Goal: Download file/media

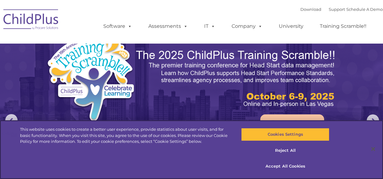
select select "MEDIUM"
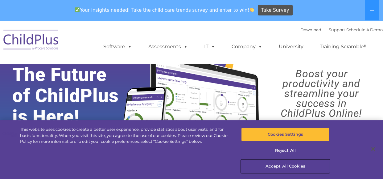
click at [277, 164] on button "Accept All Cookies" at bounding box center [285, 165] width 88 height 13
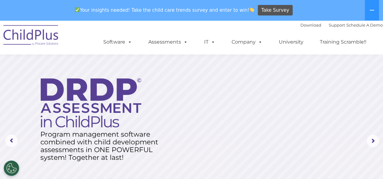
scroll to position [1, 0]
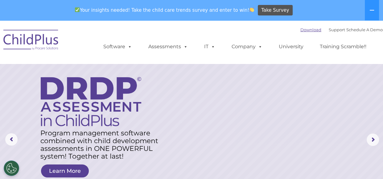
click at [300, 27] on link "Download" at bounding box center [310, 29] width 21 height 5
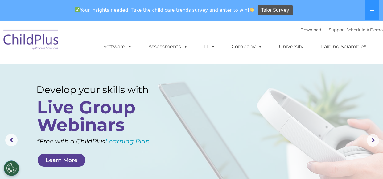
scroll to position [0, 0]
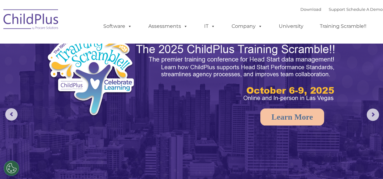
scroll to position [6, 0]
select select "MEDIUM"
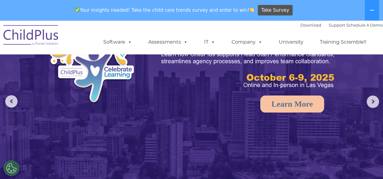
scroll to position [0, 0]
